Goal: Task Accomplishment & Management: Use online tool/utility

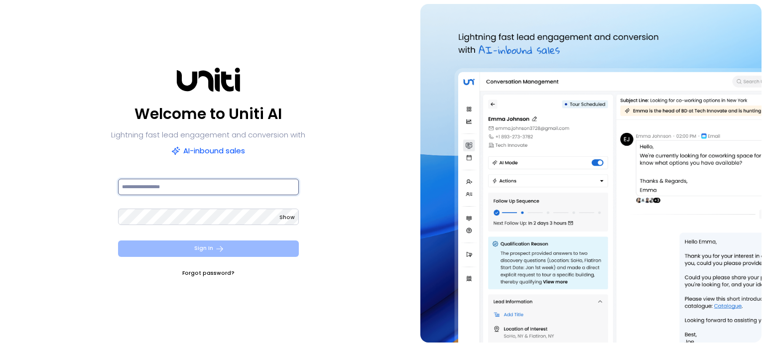
type input "**********"
click at [207, 254] on button "Sign In" at bounding box center [208, 248] width 181 height 16
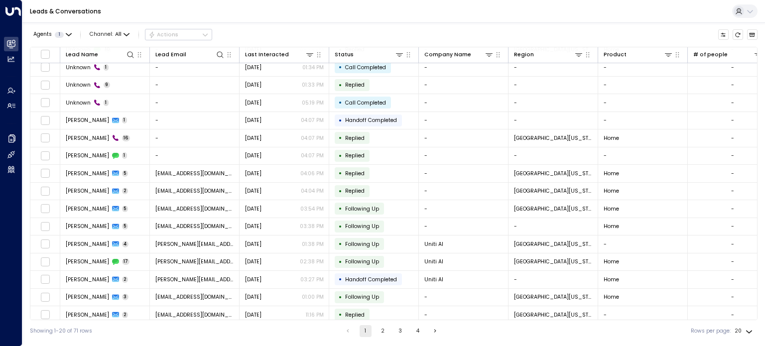
scroll to position [96, 0]
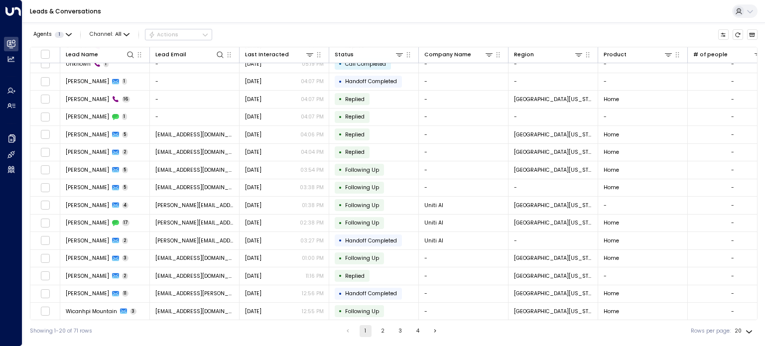
click at [207, 254] on span "[EMAIL_ADDRESS][DOMAIN_NAME]" at bounding box center [194, 257] width 79 height 7
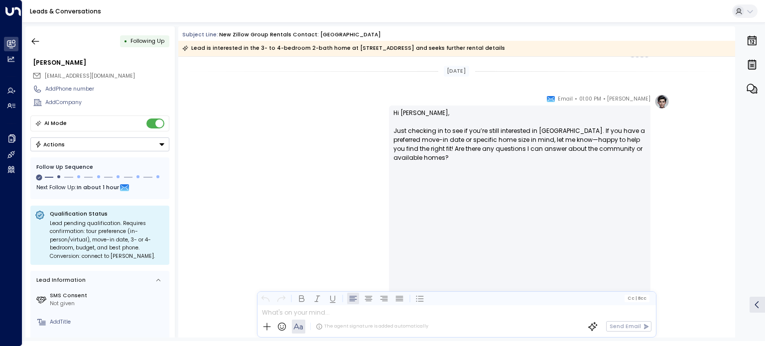
scroll to position [778, 0]
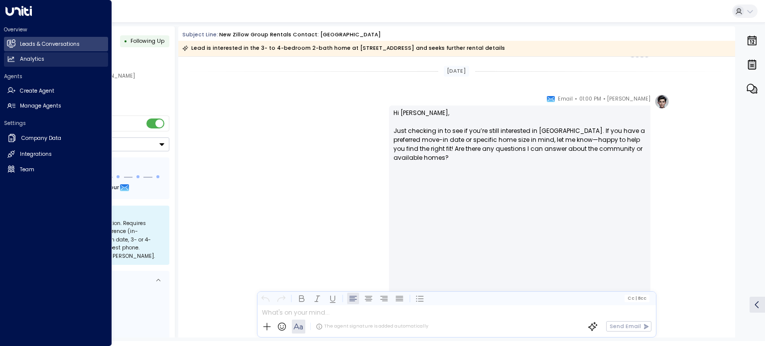
click at [19, 53] on link "Analytics Analytics" at bounding box center [56, 59] width 104 height 14
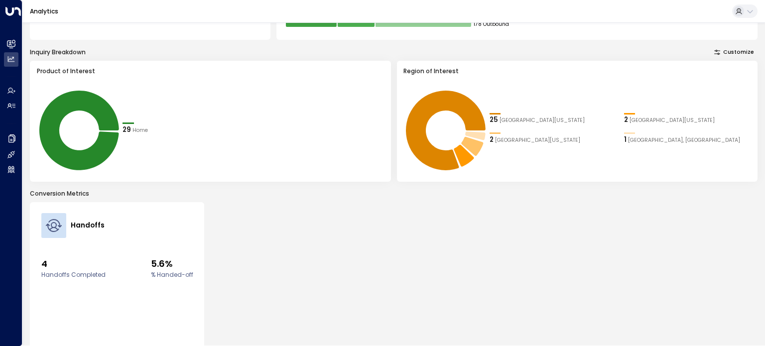
scroll to position [157, 0]
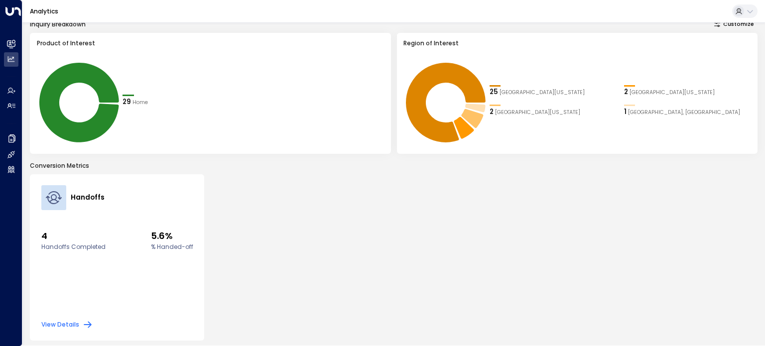
click at [60, 326] on button "View Details" at bounding box center [67, 325] width 52 height 10
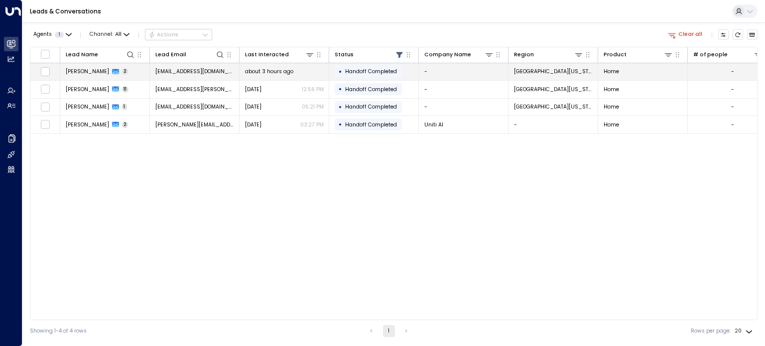
click at [378, 72] on span "Handoff Completed" at bounding box center [371, 71] width 52 height 7
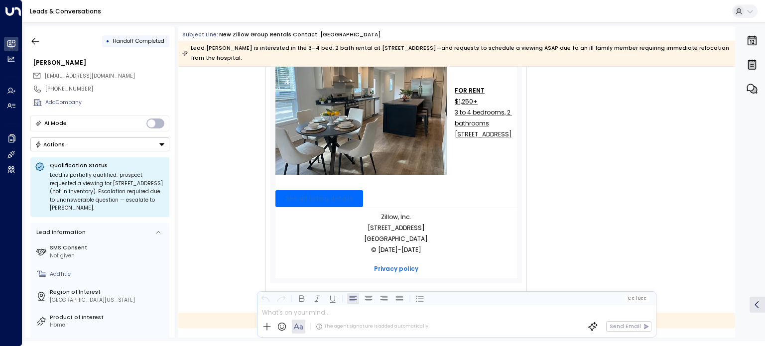
click at [234, 239] on div "ZG Zillow Group Rentals • 09:06 AM • Email Zillow Rentals Inquiry New Contact […" at bounding box center [456, 59] width 557 height 503
click at [32, 43] on icon "button" at bounding box center [35, 41] width 10 height 10
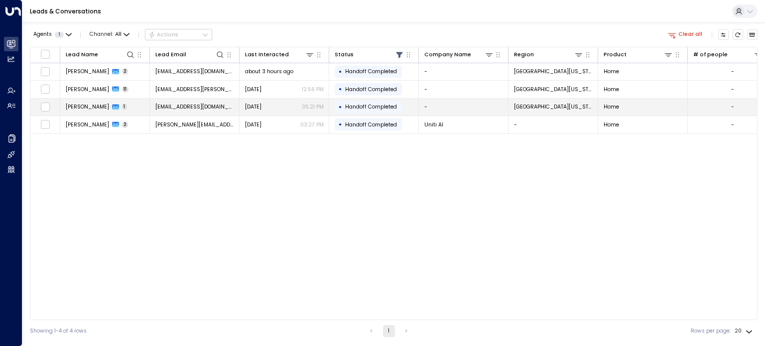
click at [177, 107] on span "[EMAIL_ADDRESS][DOMAIN_NAME]" at bounding box center [194, 106] width 79 height 7
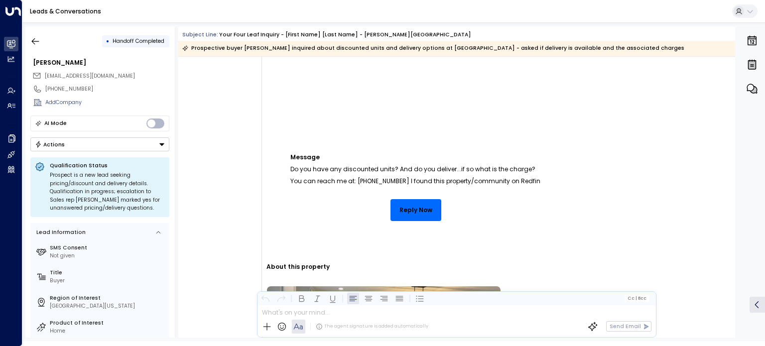
scroll to position [224, 0]
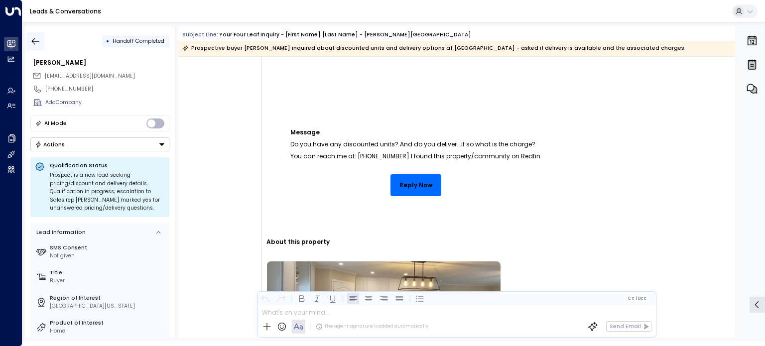
click at [36, 44] on icon "button" at bounding box center [35, 41] width 10 height 10
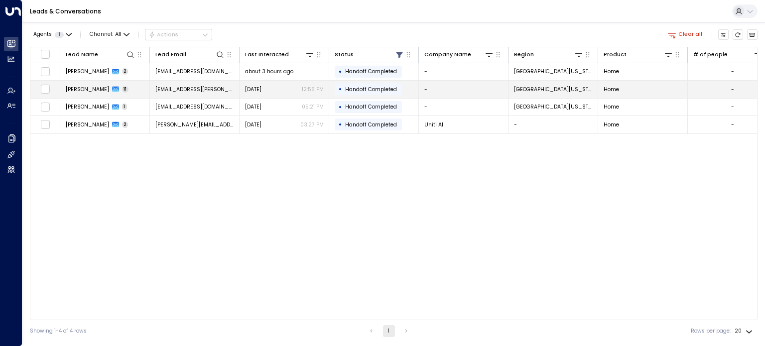
click at [87, 89] on span "[PERSON_NAME]" at bounding box center [87, 89] width 43 height 7
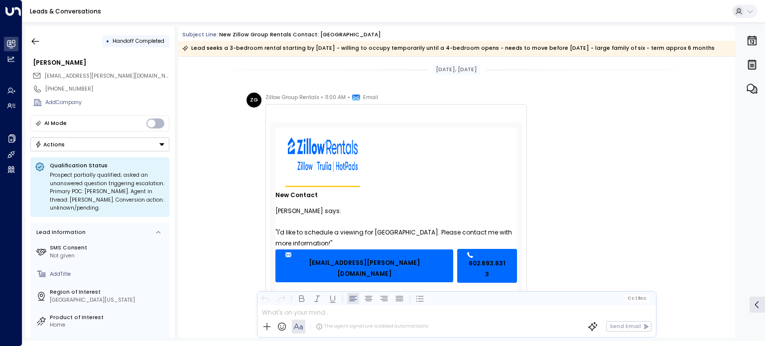
click at [751, 66] on icon "button" at bounding box center [752, 65] width 8 height 10
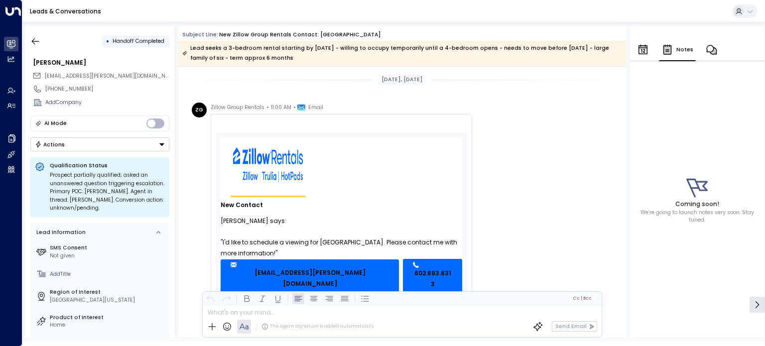
click at [633, 48] on div "Notes" at bounding box center [697, 43] width 134 height 35
click at [639, 49] on icon "button" at bounding box center [643, 50] width 12 height 12
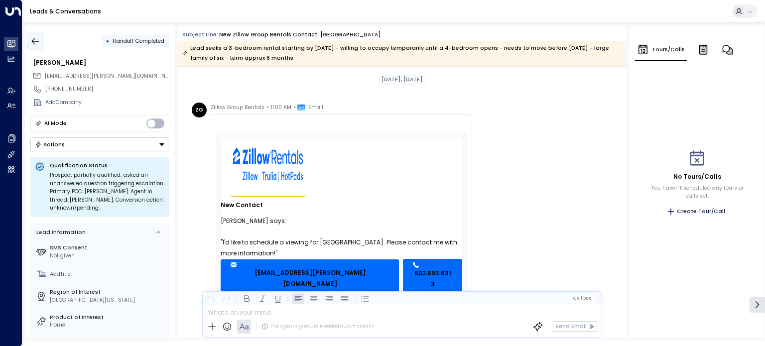
click at [34, 42] on icon "button" at bounding box center [35, 41] width 7 height 6
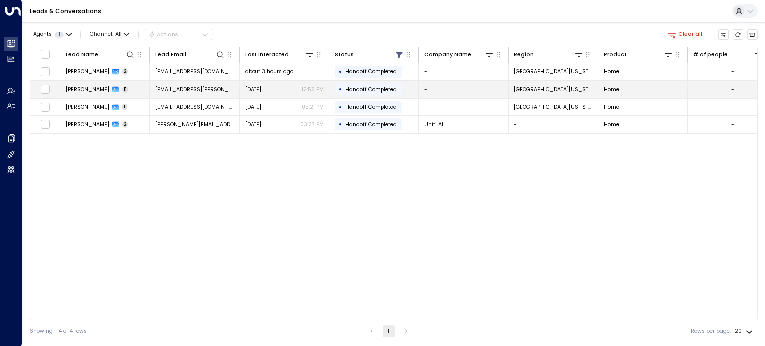
click at [83, 90] on span "[PERSON_NAME]" at bounding box center [87, 89] width 43 height 7
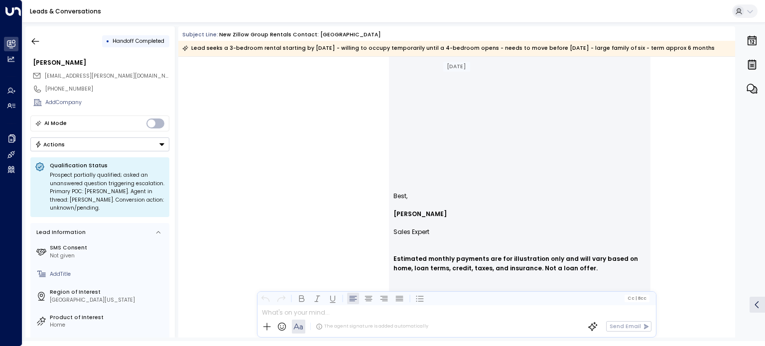
scroll to position [3194, 0]
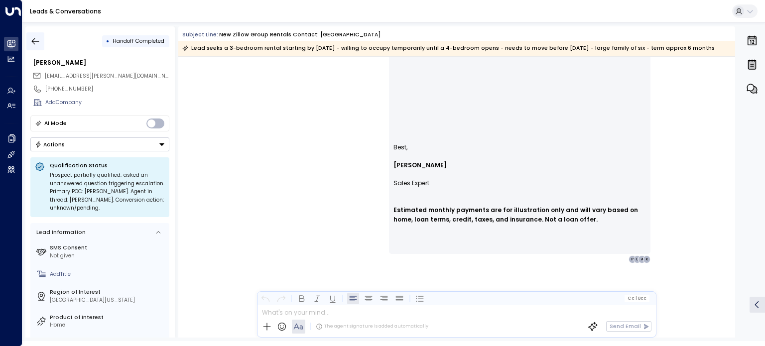
click at [34, 42] on icon "button" at bounding box center [35, 41] width 10 height 10
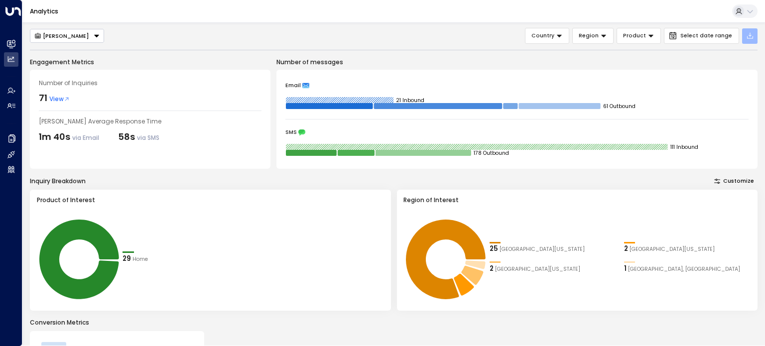
click at [747, 36] on icon "button" at bounding box center [750, 36] width 8 height 8
click at [722, 51] on p "Export All Data" at bounding box center [719, 54] width 38 height 6
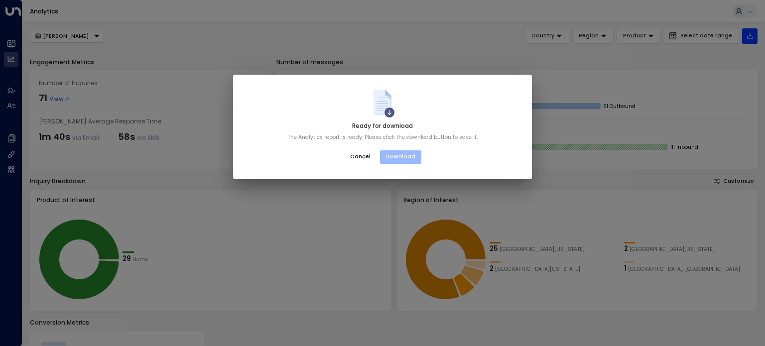
click at [406, 154] on button "Download" at bounding box center [400, 157] width 41 height 14
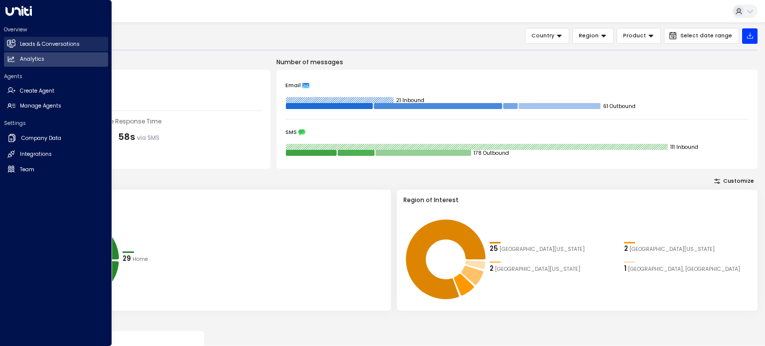
click at [32, 40] on h2 "Leads & Conversations" at bounding box center [50, 44] width 60 height 8
